Goal: Check status: Check status

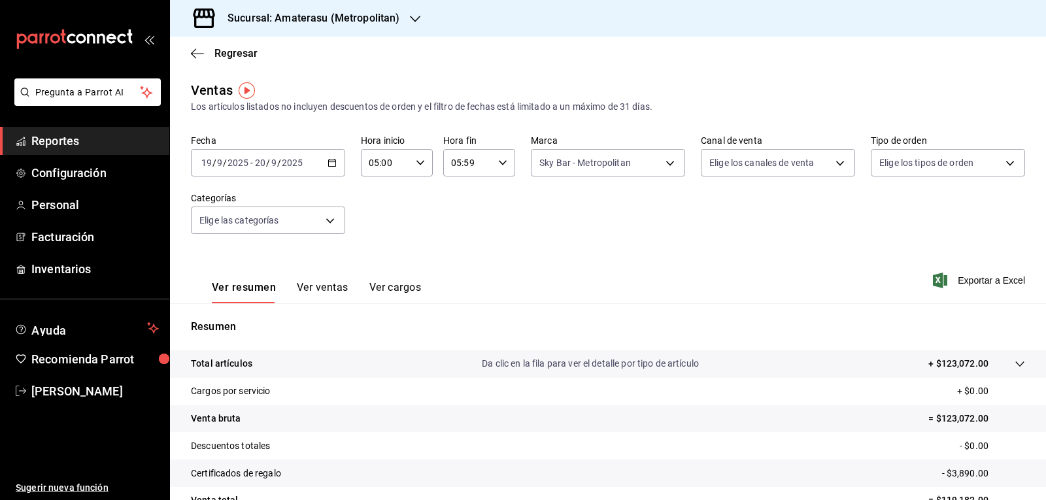
click at [553, 239] on div "Fecha [DATE] [DATE] - [DATE] [DATE] Hora inicio 05:00 Hora inicio Hora fin 05:5…" at bounding box center [608, 192] width 834 height 115
click at [582, 169] on body "Pregunta a Parrot AI Reportes Configuración Personal Facturación Inventarios Ay…" at bounding box center [523, 250] width 1046 height 500
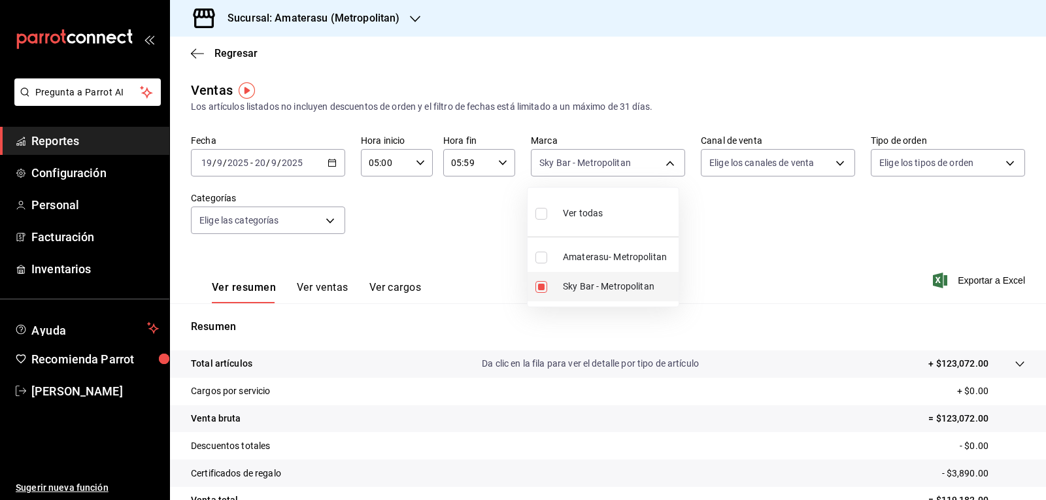
click at [537, 287] on input "checkbox" at bounding box center [541, 287] width 12 height 12
checkbox input "false"
click at [533, 282] on li "Sky Bar - Metropolitan" at bounding box center [603, 286] width 151 height 29
type input "f3afaab8-8c3d-4e49-a299-af9bdf6027b2"
checkbox input "true"
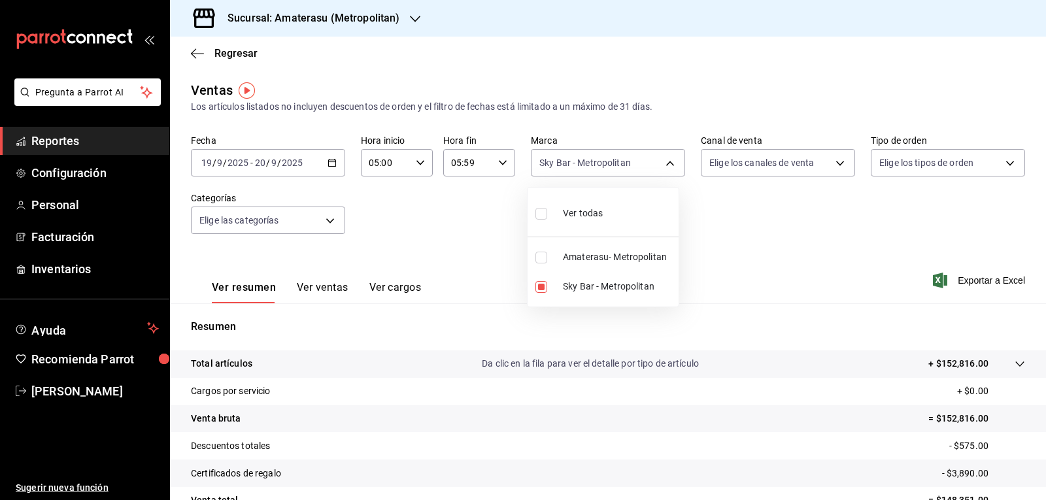
click at [386, 207] on div at bounding box center [523, 250] width 1046 height 500
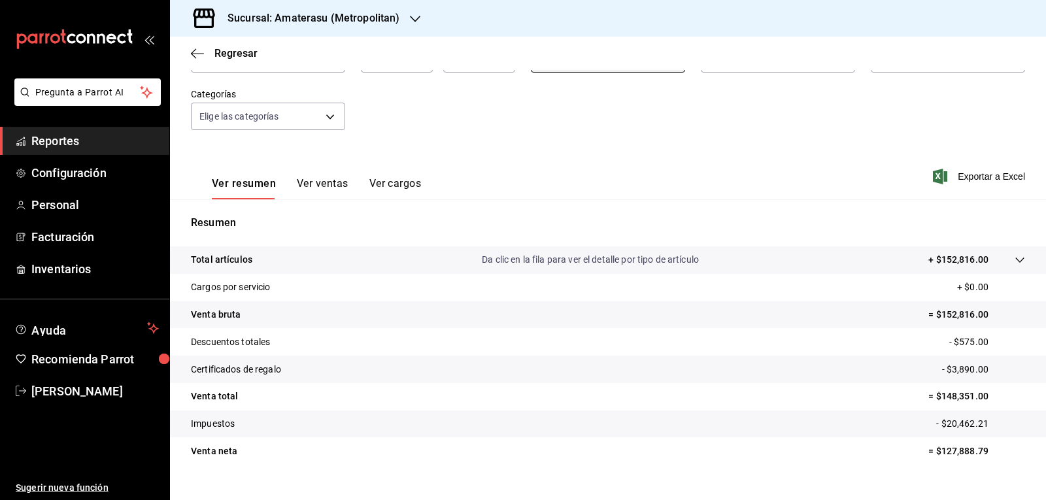
scroll to position [126, 0]
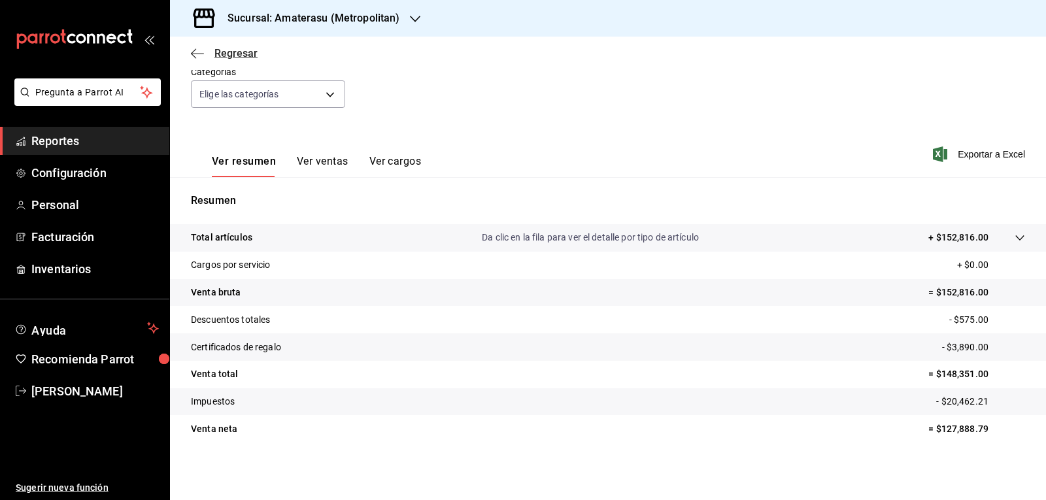
click at [220, 50] on span "Regresar" at bounding box center [235, 53] width 43 height 12
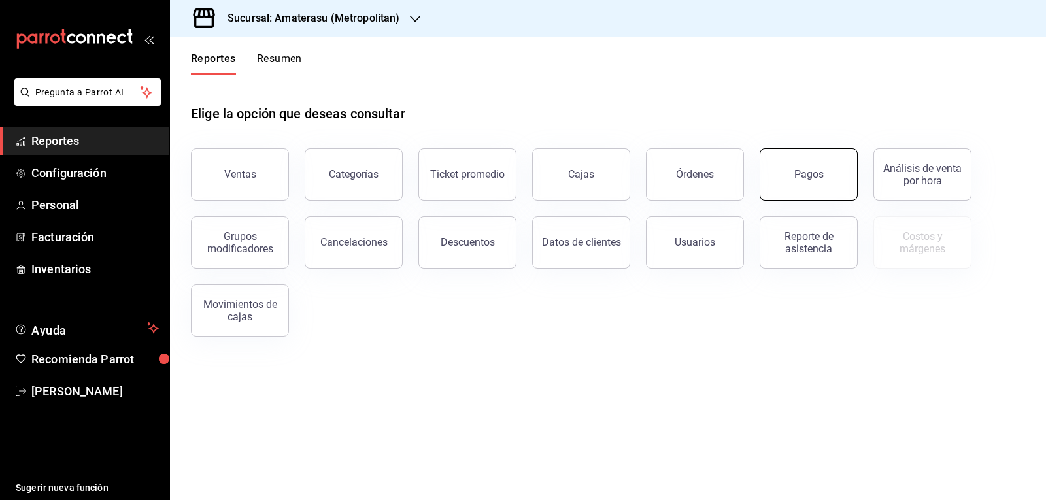
click at [790, 169] on button "Pagos" at bounding box center [809, 174] width 98 height 52
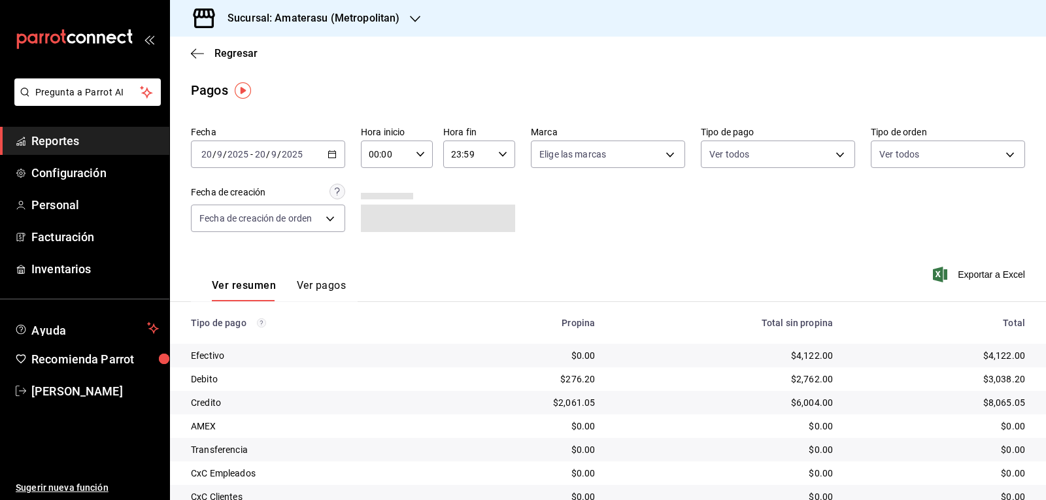
click at [334, 156] on \(Stroke\) "button" at bounding box center [332, 154] width 8 height 7
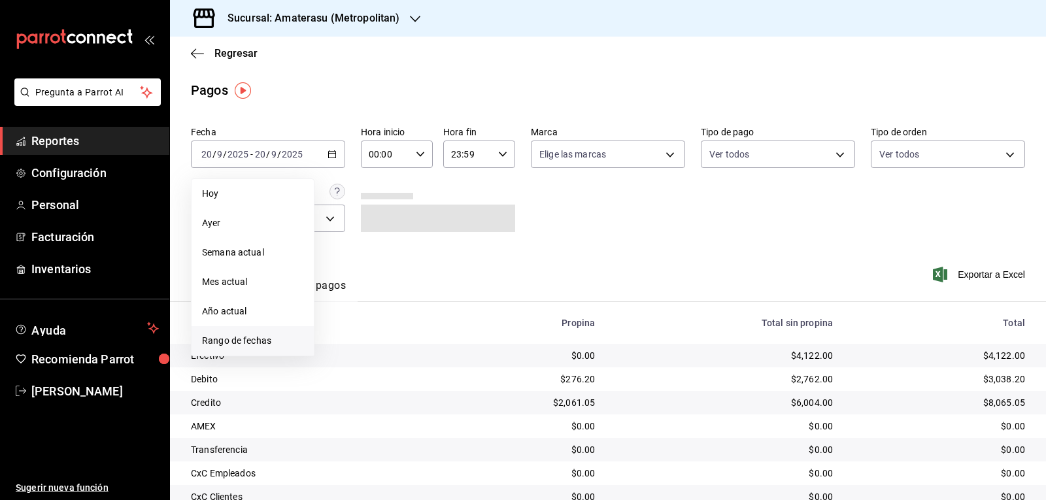
click at [283, 329] on li "Rango de fechas" at bounding box center [253, 340] width 122 height 29
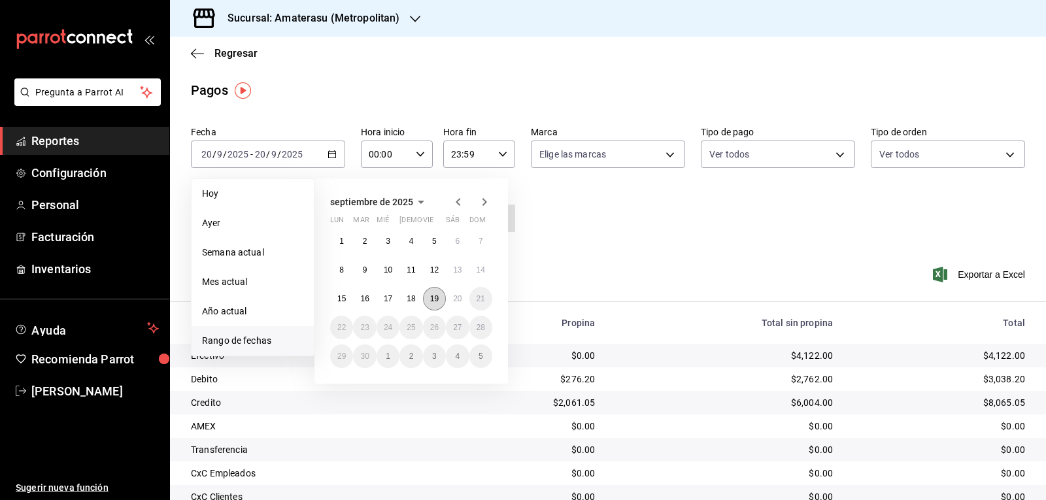
click at [441, 297] on button "19" at bounding box center [434, 299] width 23 height 24
click at [456, 303] on abbr "20" at bounding box center [457, 298] width 8 height 9
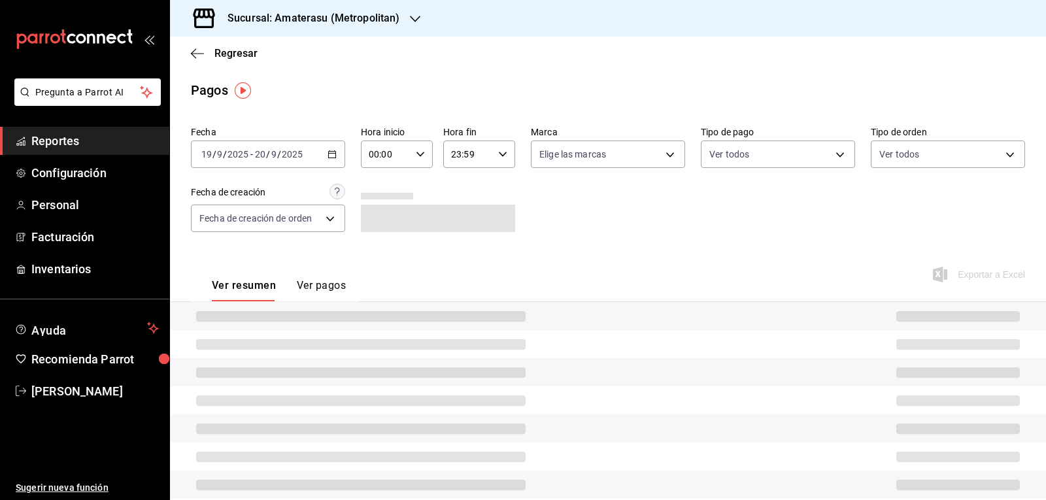
click at [420, 165] on div "00:00 Hora inicio" at bounding box center [397, 154] width 72 height 27
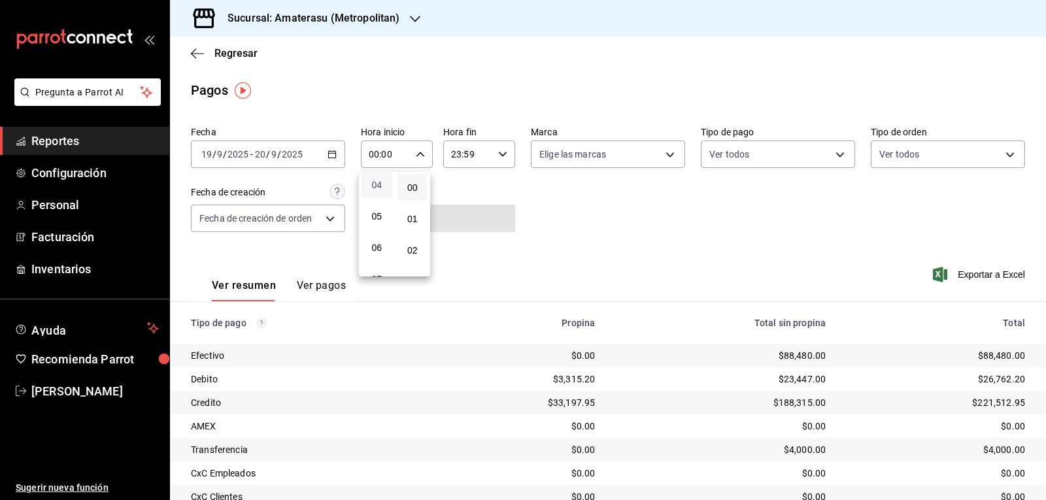
scroll to position [131, 0]
click at [380, 214] on span "05" at bounding box center [376, 214] width 15 height 10
type input "05:00"
click at [499, 159] on div at bounding box center [523, 250] width 1046 height 500
click at [491, 159] on div "23:59 Hora fin" at bounding box center [479, 154] width 72 height 27
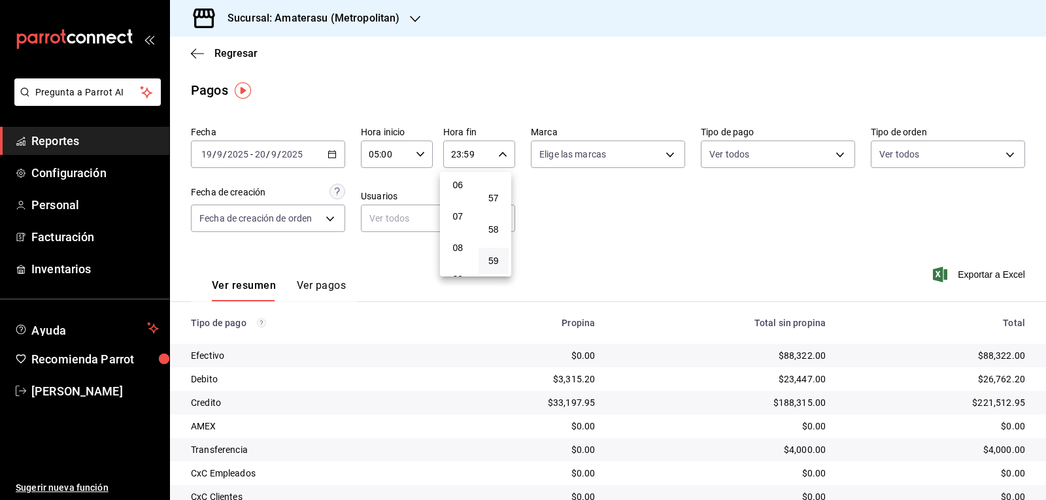
scroll to position [126, 0]
click at [460, 207] on button "05" at bounding box center [458, 219] width 31 height 26
type input "05:59"
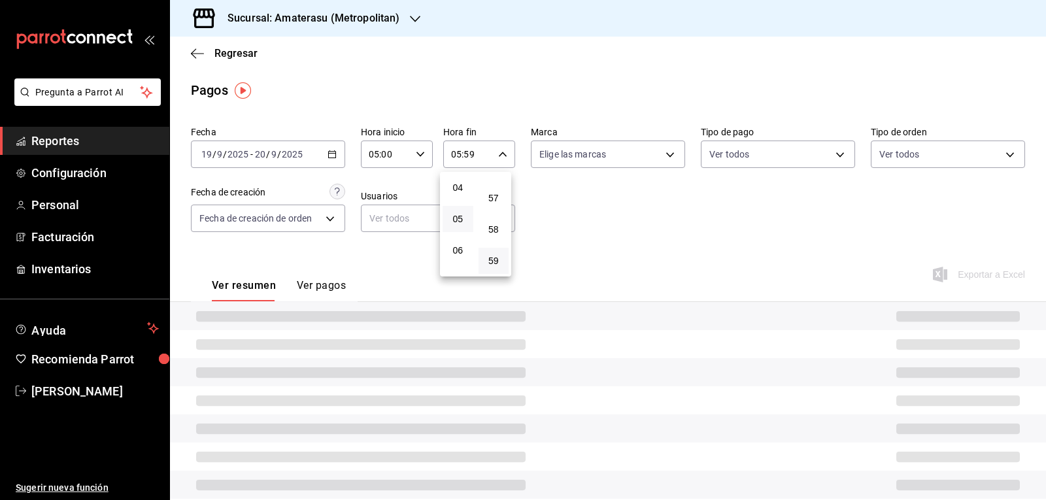
click at [722, 244] on div at bounding box center [523, 250] width 1046 height 500
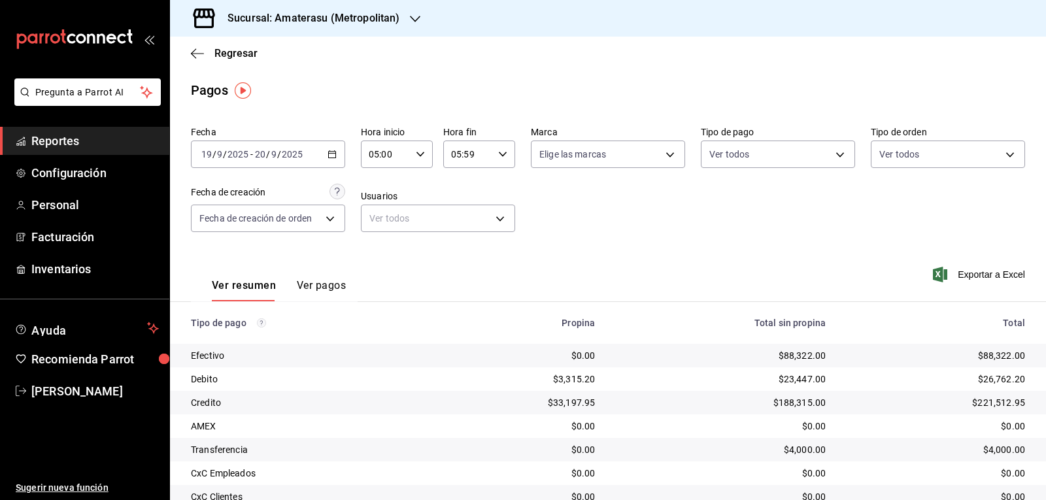
click at [722, 244] on div "Fecha [DATE] [DATE] - [DATE] [DATE] Hora inicio 05:00 Hora inicio Hora fin 05:5…" at bounding box center [608, 184] width 834 height 127
